Goal: Information Seeking & Learning: Find specific page/section

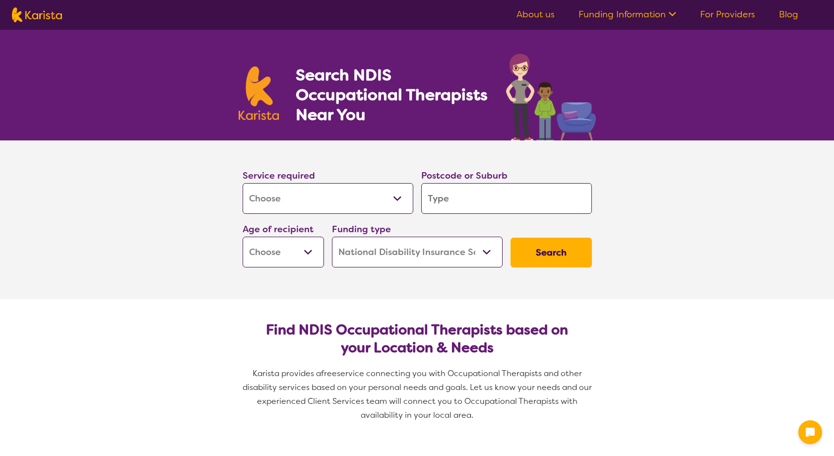
select select "[MEDICAL_DATA]"
select select "NDIS"
select select "[MEDICAL_DATA]"
select select "NDIS"
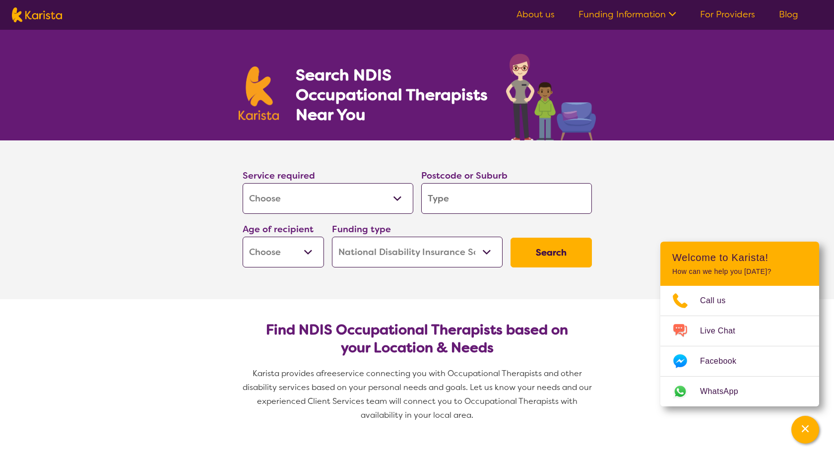
click at [462, 204] on input "search" at bounding box center [506, 198] width 171 height 31
click at [469, 194] on input "search" at bounding box center [506, 198] width 171 height 31
click at [465, 199] on input "search" at bounding box center [506, 198] width 171 height 31
type input "3"
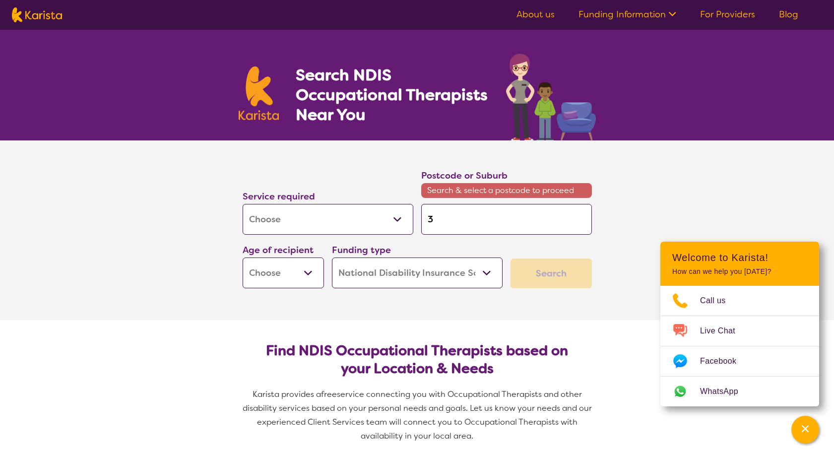
type input "32"
type input "326"
type input "3266"
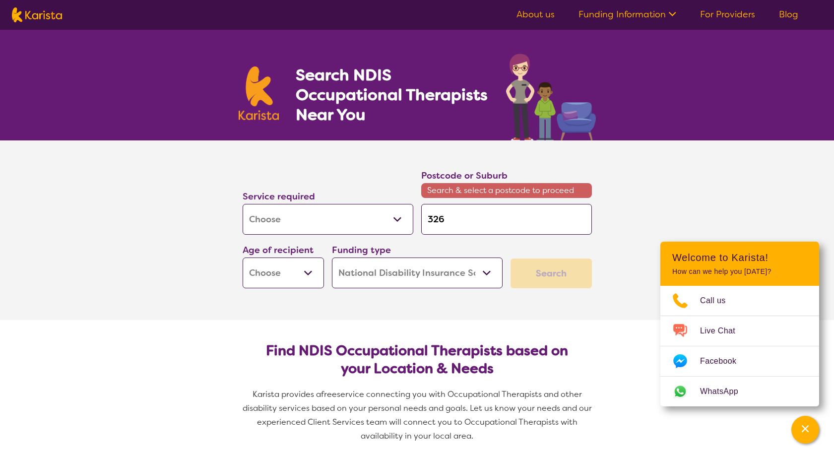
type input "3266"
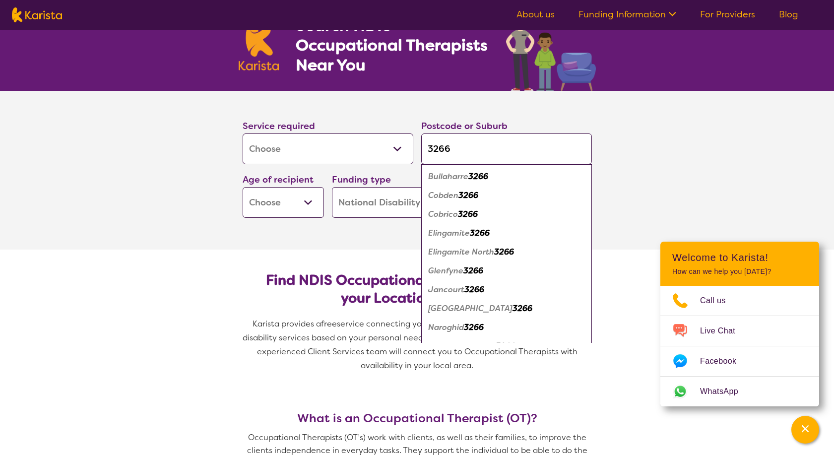
type input "3266"
click at [349, 238] on section "Service required Allied Health Assistant Assessment ([MEDICAL_DATA] or [MEDICAL…" at bounding box center [417, 170] width 397 height 159
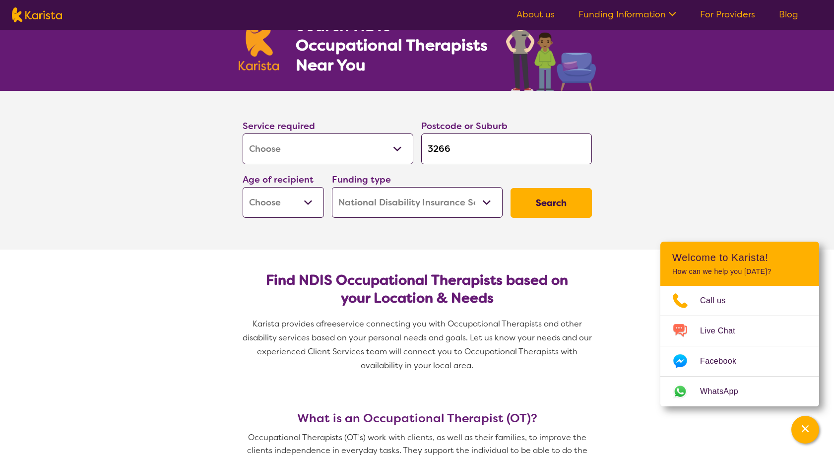
click at [306, 201] on select "Early Childhood - 0 to 9 Child - 10 to 11 Adolescent - 12 to 17 Adult - 18 to 6…" at bounding box center [283, 202] width 81 height 31
select select "AS"
click at [243, 187] on select "Early Childhood - 0 to 9 Child - 10 to 11 Adolescent - 12 to 17 Adult - 18 to 6…" at bounding box center [283, 202] width 81 height 31
select select "AS"
click at [537, 200] on button "Search" at bounding box center [550, 203] width 81 height 30
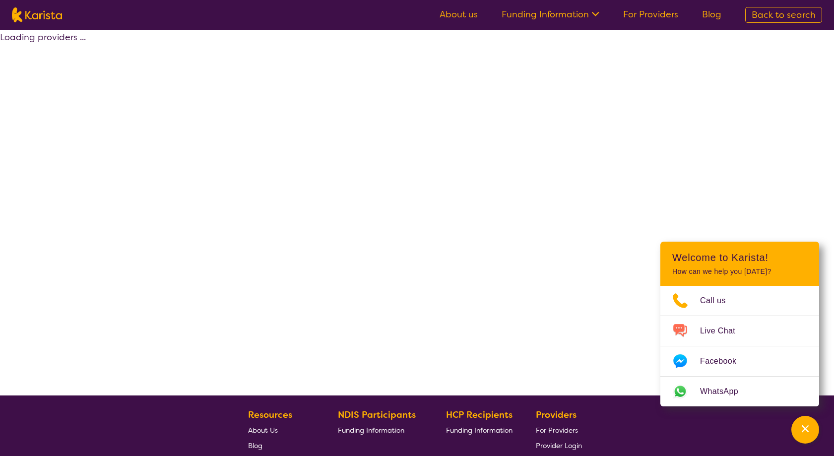
select select "by_score"
